Goal: Information Seeking & Learning: Find specific fact

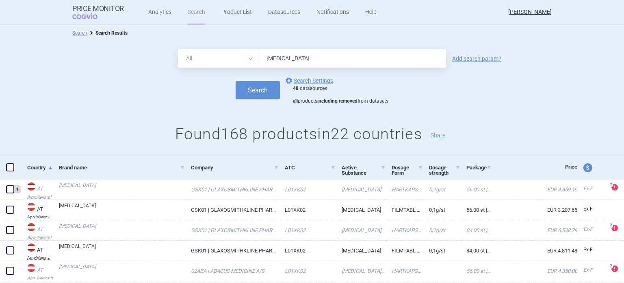
drag, startPoint x: 293, startPoint y: 65, endPoint x: 254, endPoint y: 67, distance: 39.1
click at [254, 67] on div "All Brand Name ATC Company Active Substance Country Newer than [MEDICAL_DATA]" at bounding box center [312, 58] width 268 height 18
type input "imnovid"
click at [236, 81] on button "Search" at bounding box center [258, 90] width 44 height 18
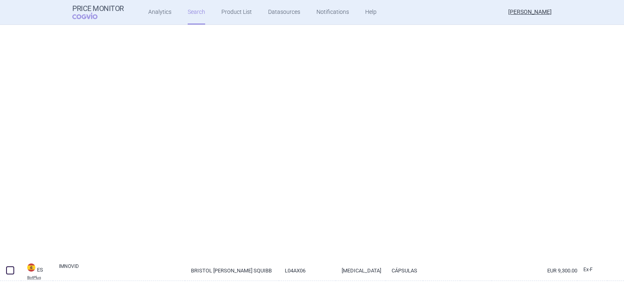
scroll to position [1956, 0]
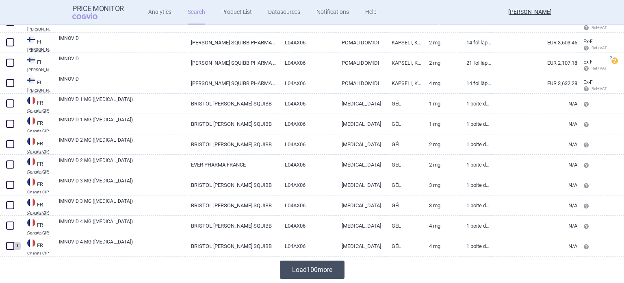
click at [289, 271] on button "Load 100 more" at bounding box center [312, 269] width 65 height 18
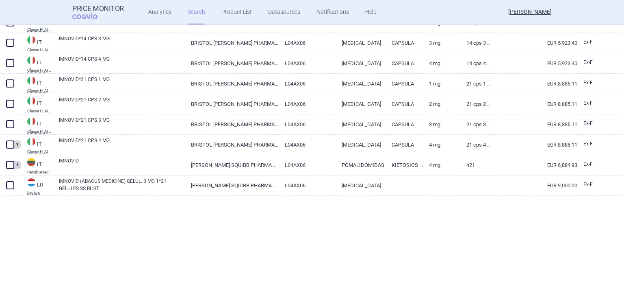
scroll to position [3988, 0]
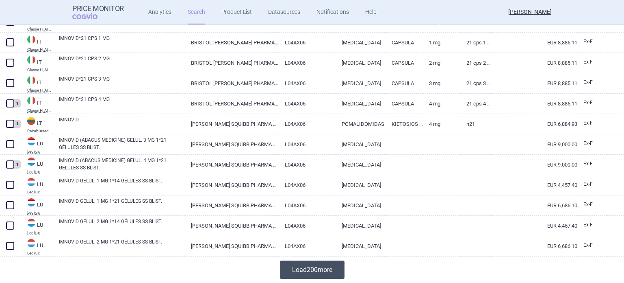
click at [296, 261] on button "Load 200 more" at bounding box center [312, 269] width 65 height 18
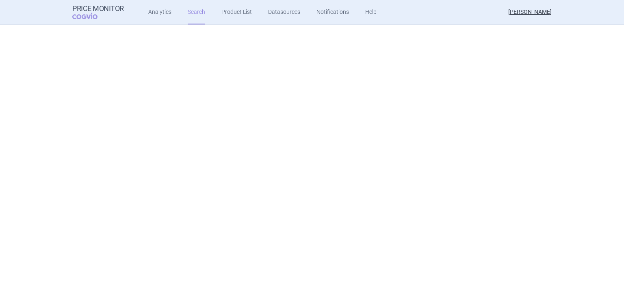
scroll to position [7403, 0]
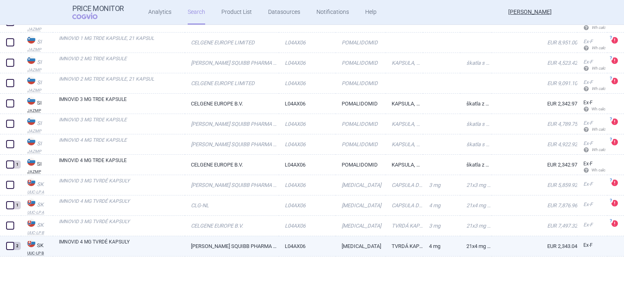
click at [157, 243] on link "IMNOVID 4 MG TVRDÉ KAPSULY" at bounding box center [122, 245] width 126 height 15
select select "EUR"
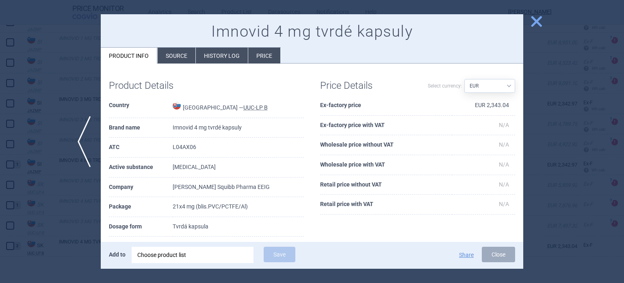
click at [213, 51] on li "History log" at bounding box center [222, 56] width 52 height 16
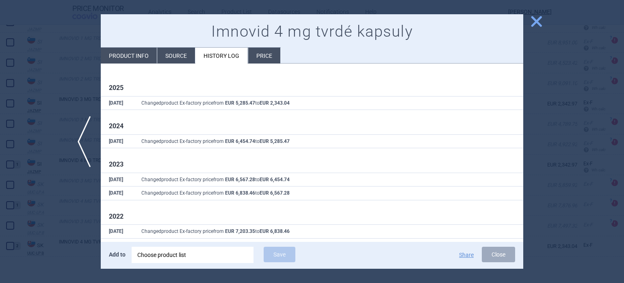
click at [19, 47] on div at bounding box center [312, 141] width 624 height 283
